Goal: Check status

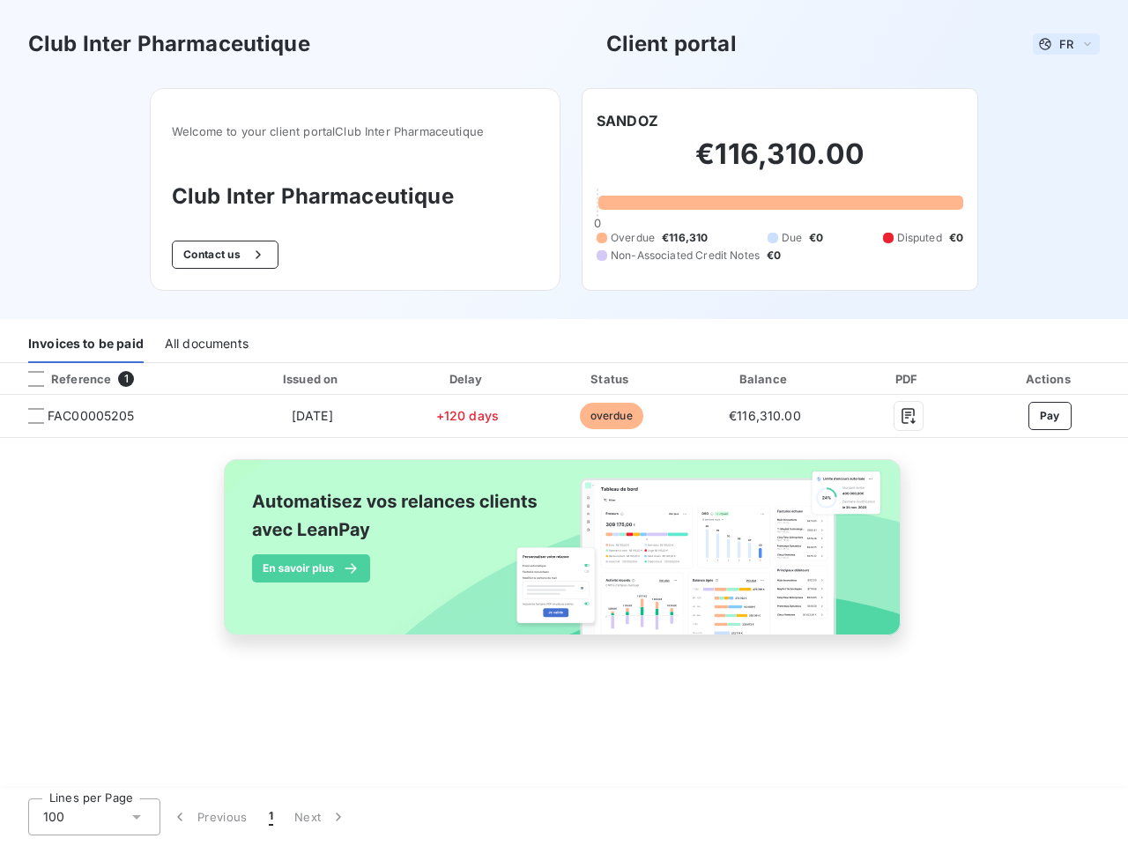
click at [1066, 44] on span "FR" at bounding box center [1066, 44] width 14 height 14
click at [223, 255] on button "Contact us" at bounding box center [225, 255] width 107 height 28
click at [628, 121] on div "Welcome to your client portal Club Inter Pharmaceutique Club Inter Pharmaceutiq…" at bounding box center [564, 203] width 885 height 231
click at [85, 345] on div "Invoices to be paid" at bounding box center [85, 344] width 115 height 37
click at [205, 345] on div "All documents" at bounding box center [207, 344] width 84 height 37
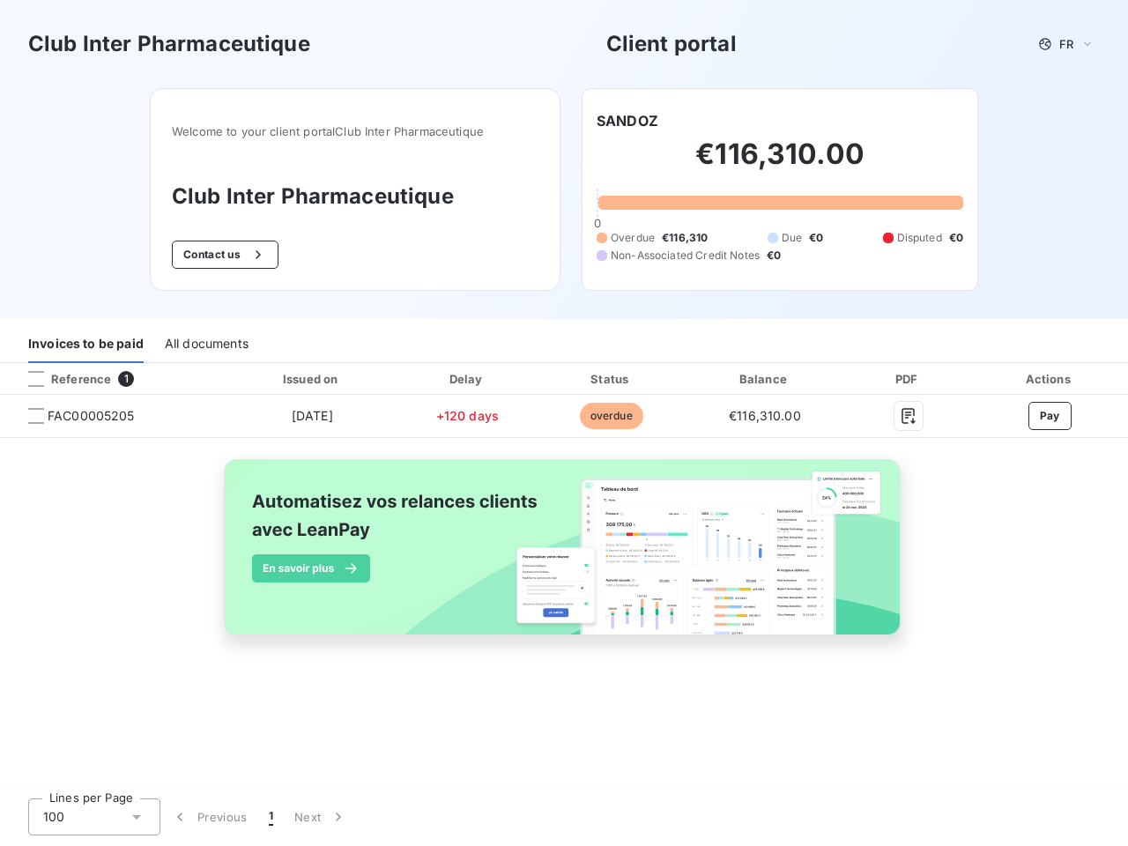
click at [311, 379] on th "Issued on" at bounding box center [311, 379] width 169 height 32
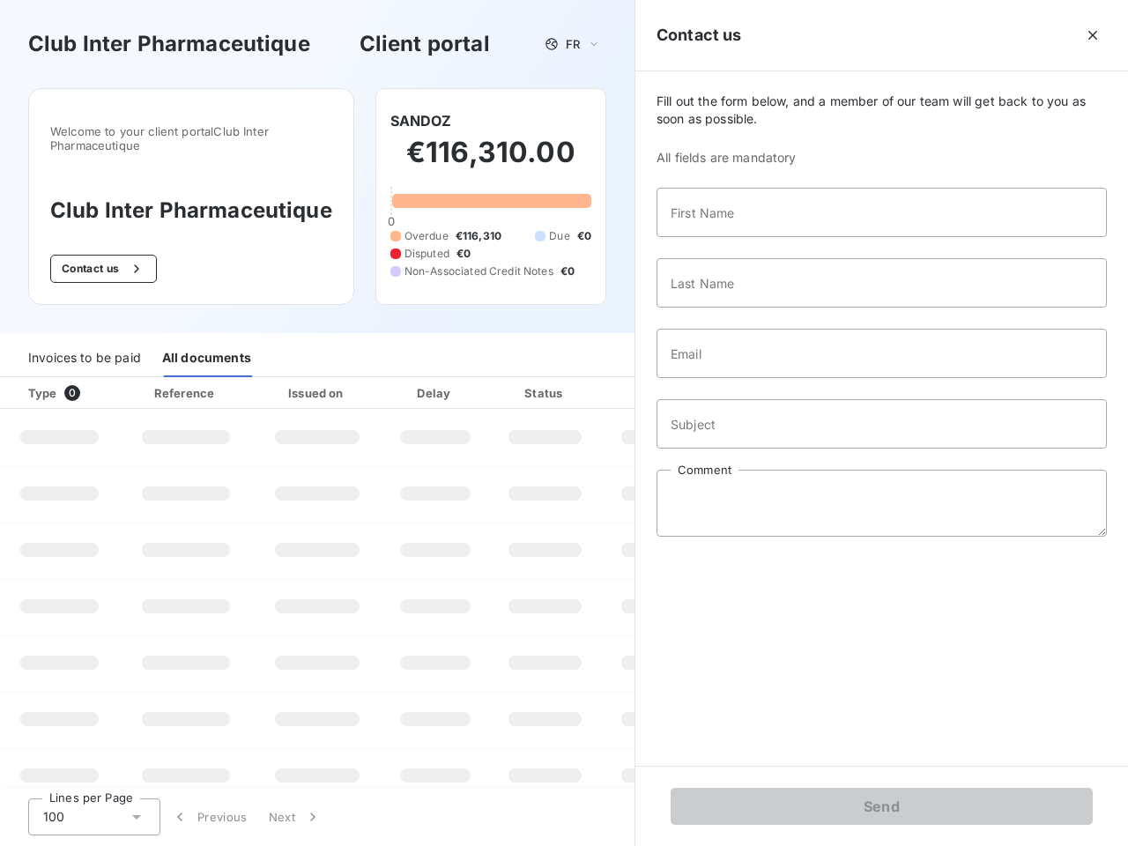
click at [467, 379] on th "Delay" at bounding box center [436, 393] width 108 height 32
click at [611, 379] on th "Amount" at bounding box center [661, 393] width 120 height 32
